Goal: Information Seeking & Learning: Learn about a topic

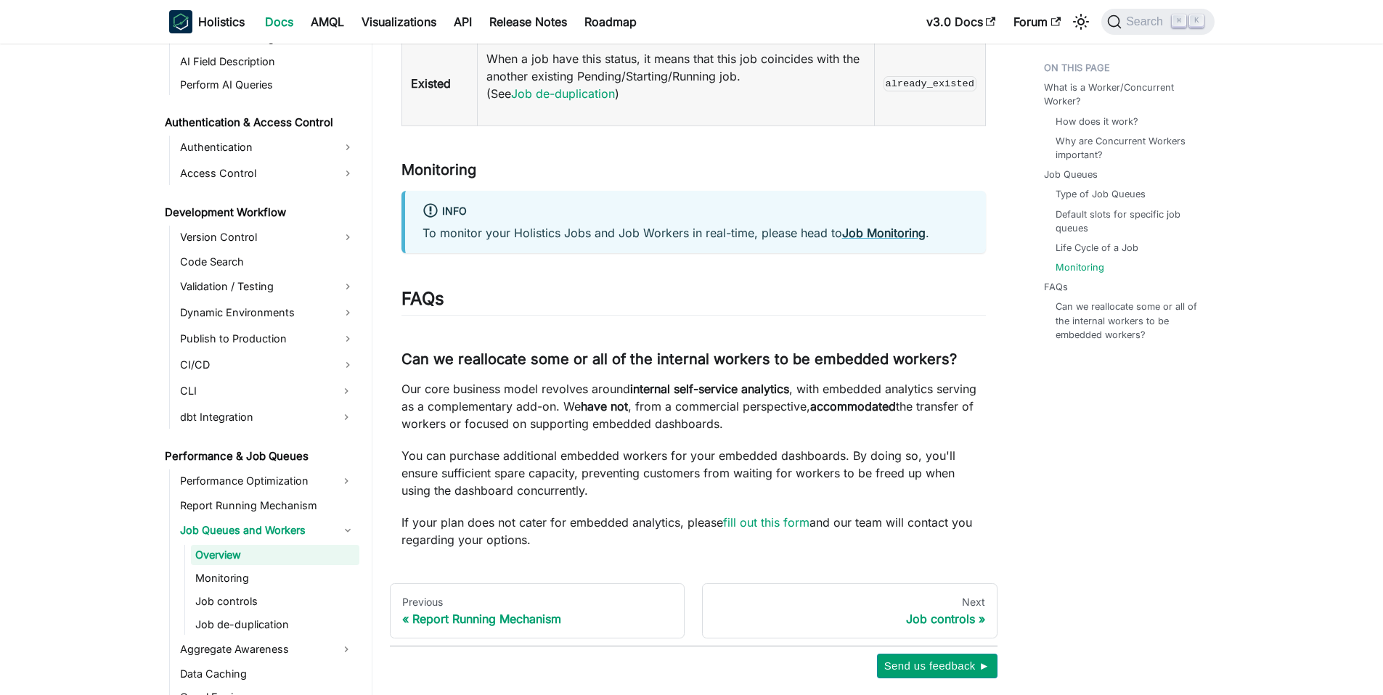
scroll to position [4022, 0]
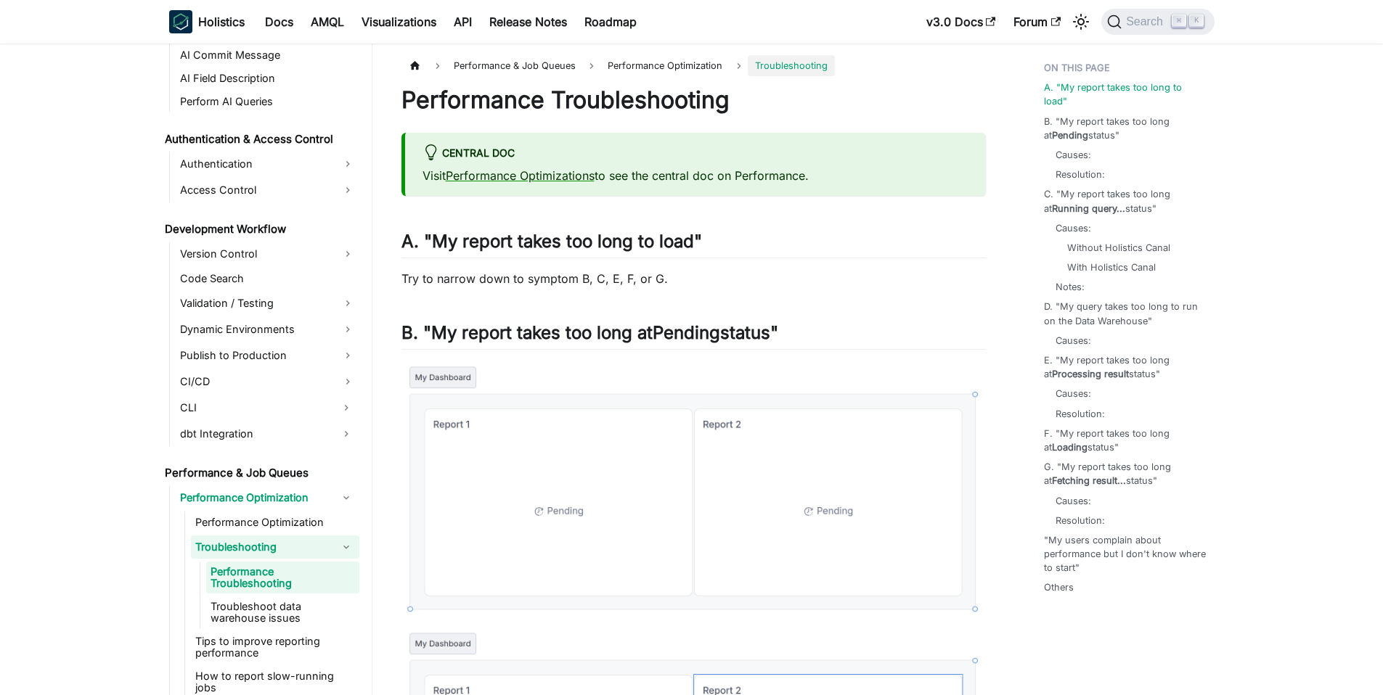
scroll to position [892, 0]
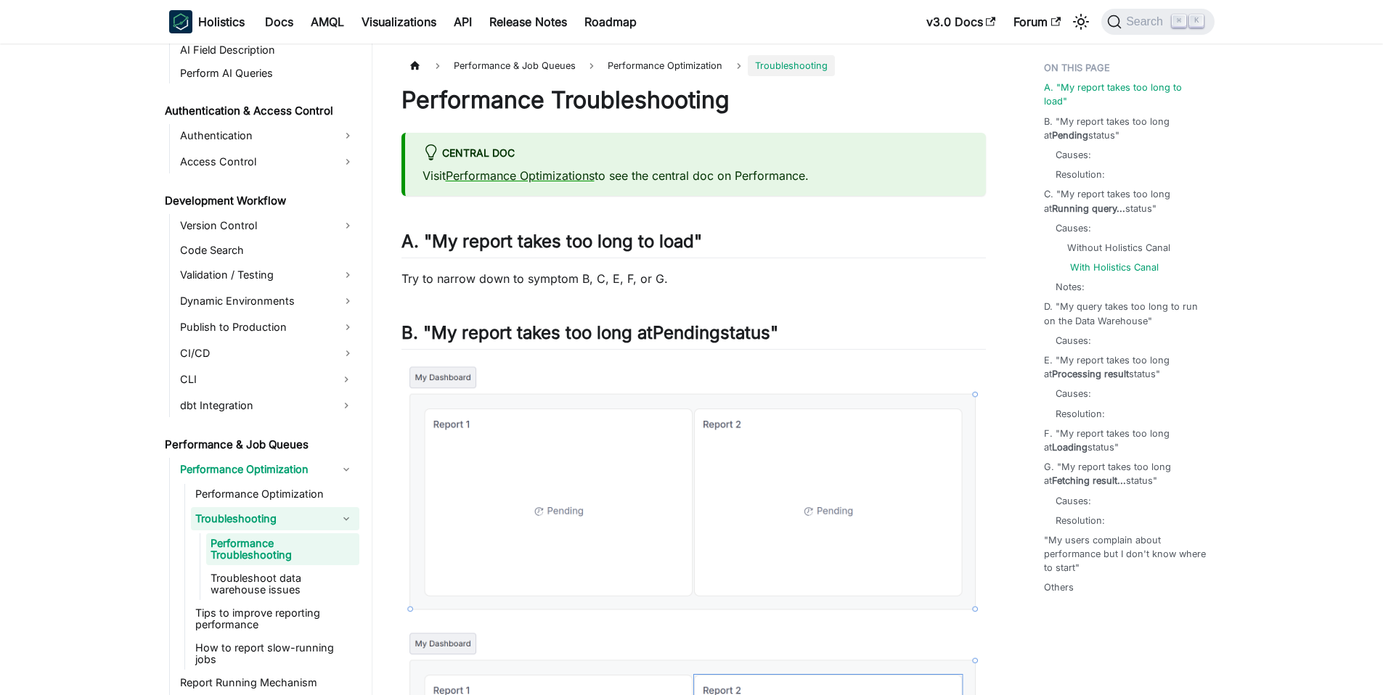
click at [1123, 261] on link "With Holistics Canal" at bounding box center [1114, 268] width 89 height 14
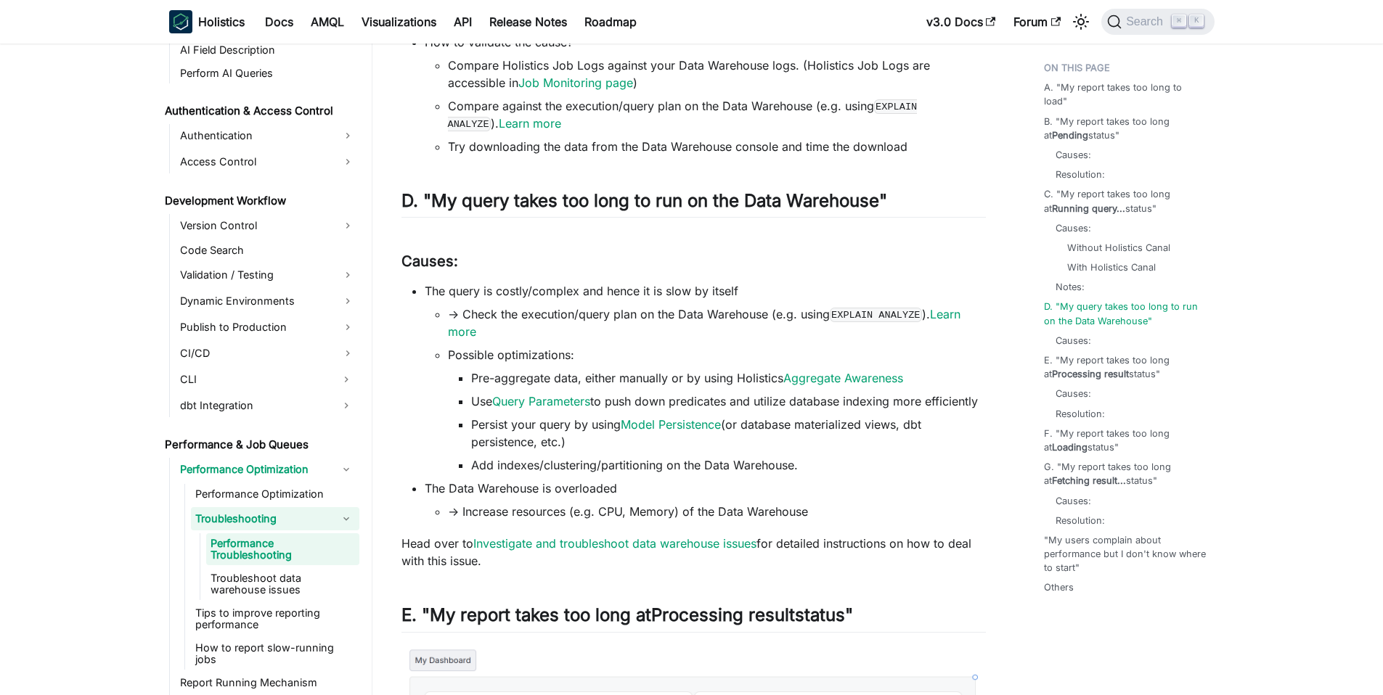
scroll to position [1938, 0]
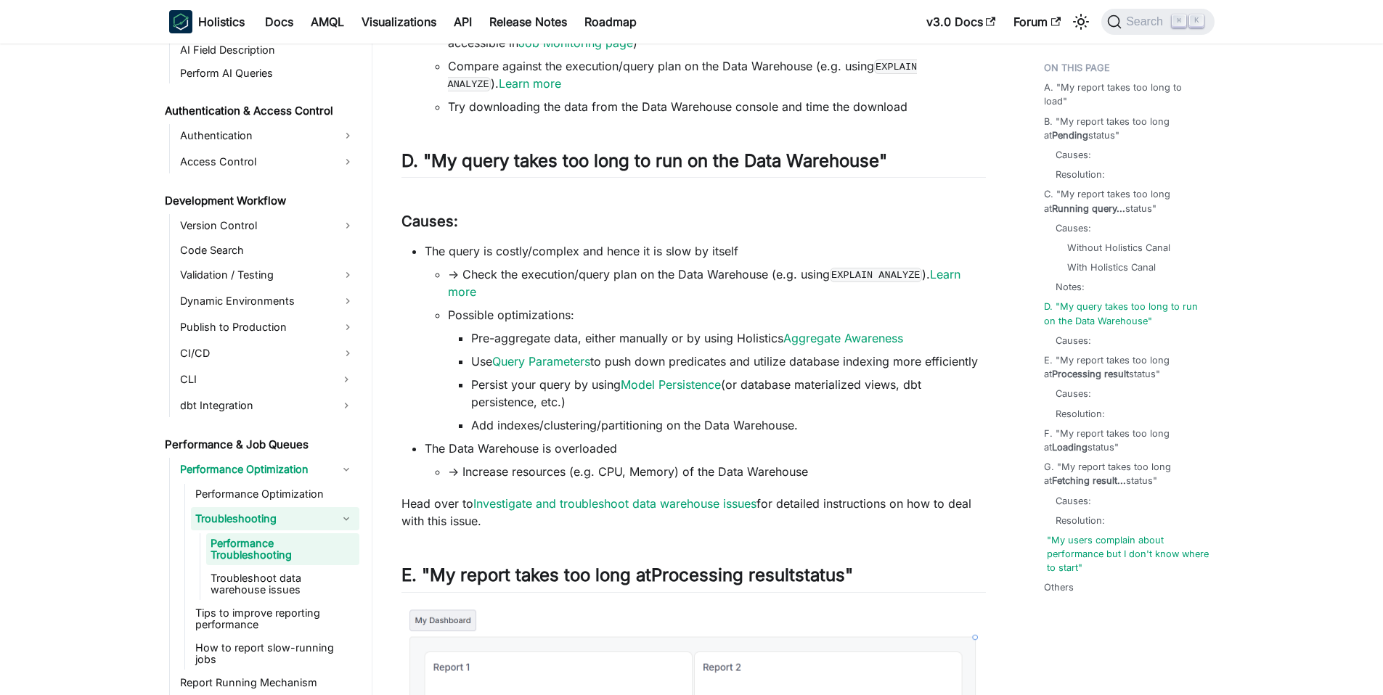
click at [1142, 542] on link ""My users complain about performance but I don't know where to start"" at bounding box center [1128, 555] width 162 height 42
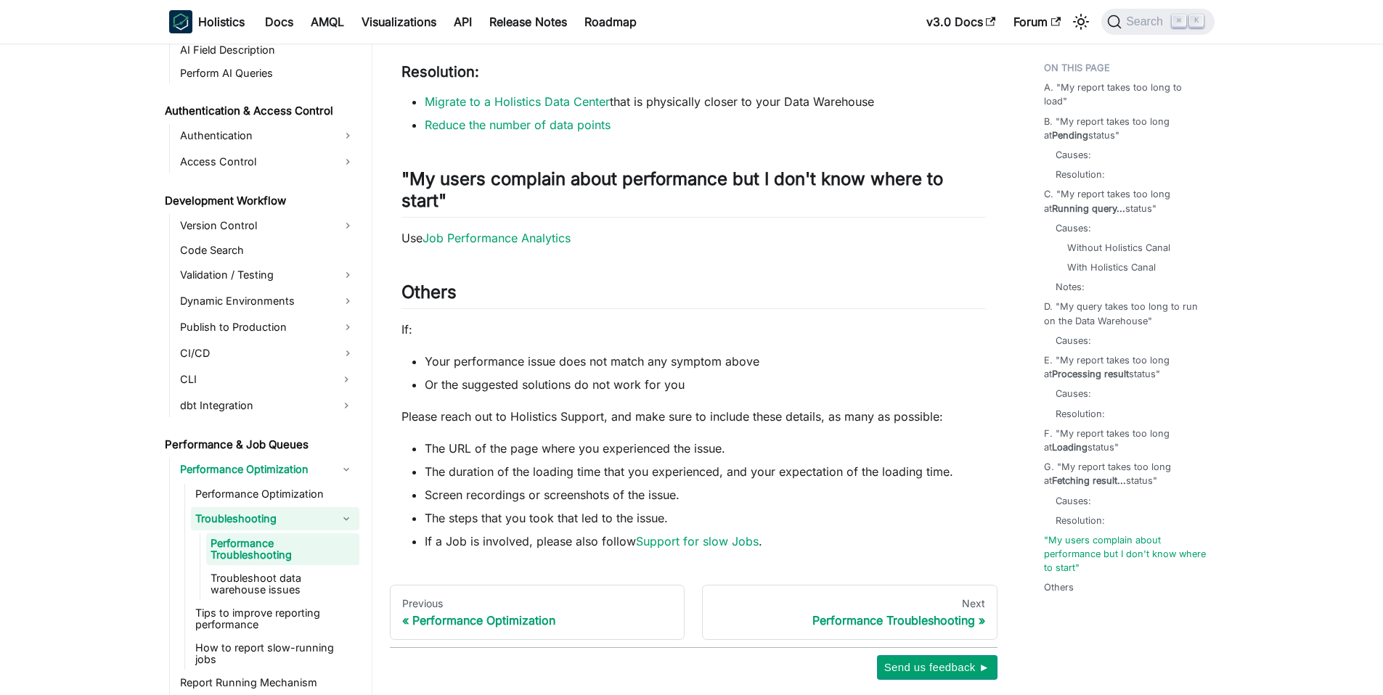
scroll to position [4143, 0]
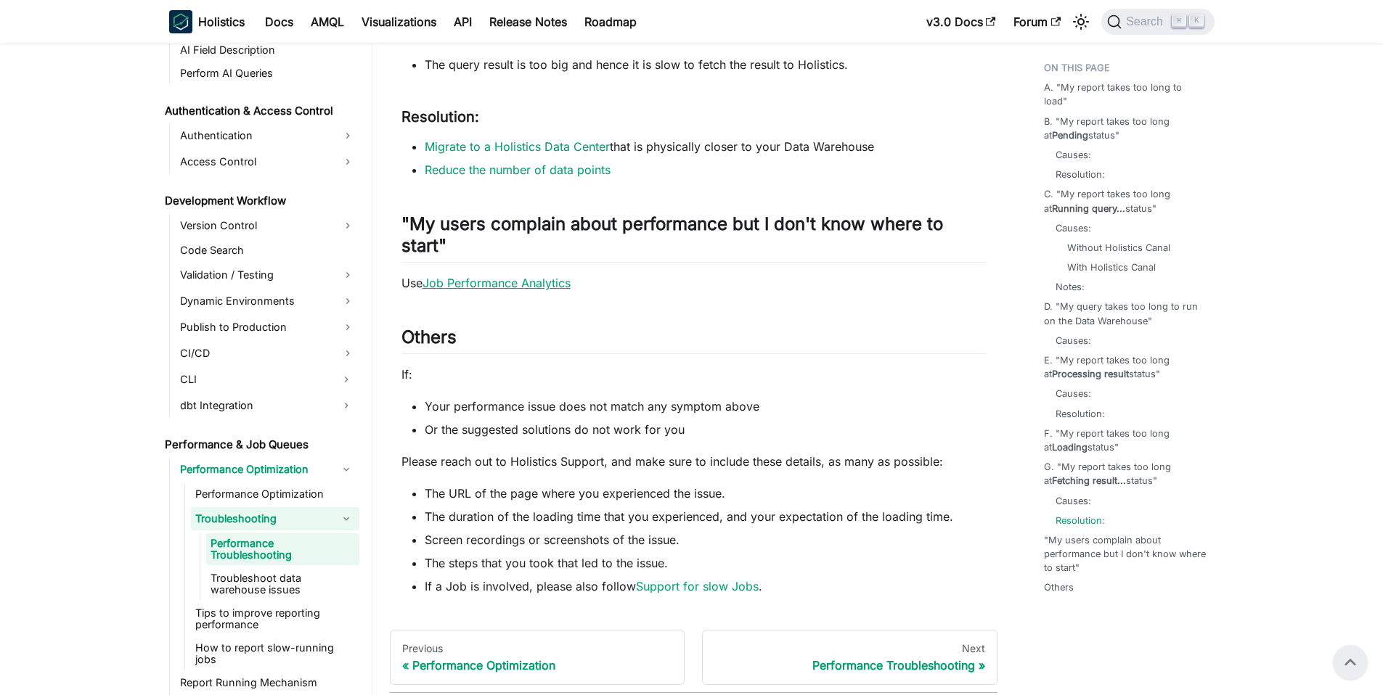
click at [541, 283] on link "Job Performance Analytics" at bounding box center [496, 283] width 148 height 15
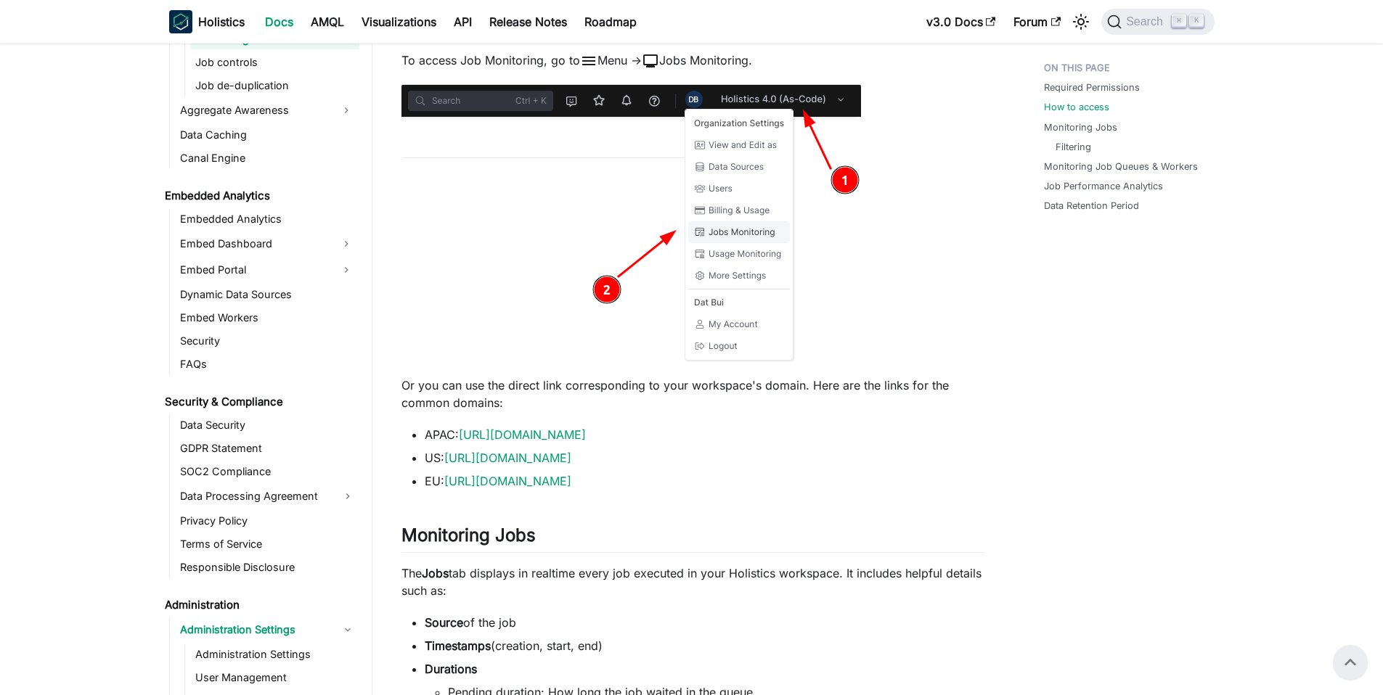
scroll to position [916, 0]
